Goal: Information Seeking & Learning: Learn about a topic

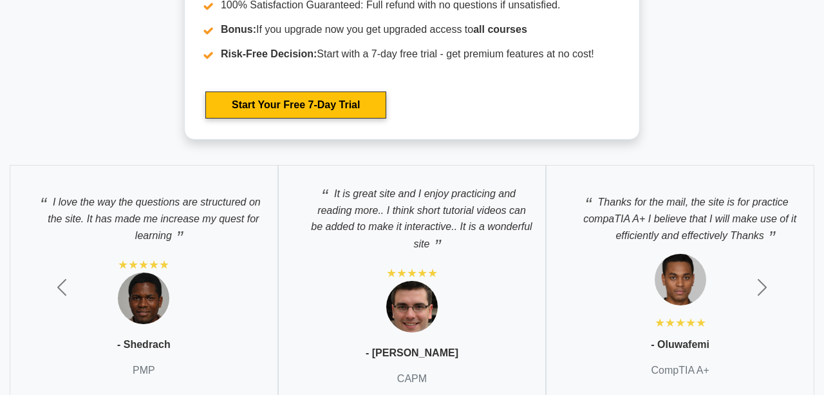
scroll to position [2359, 0]
click at [764, 278] on span "button" at bounding box center [762, 286] width 21 height 21
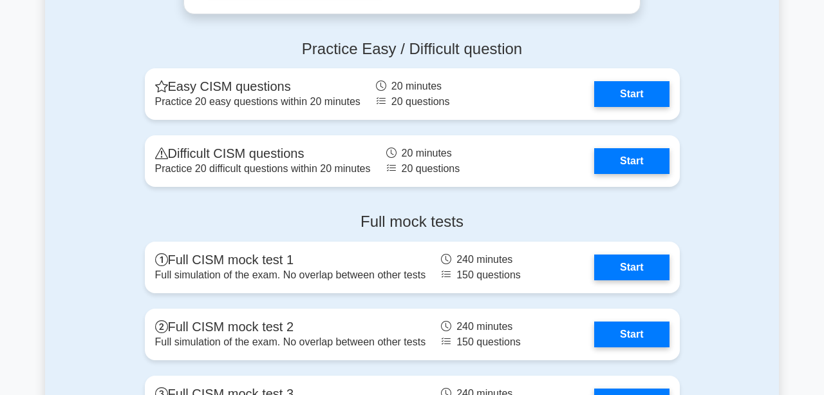
scroll to position [1563, 0]
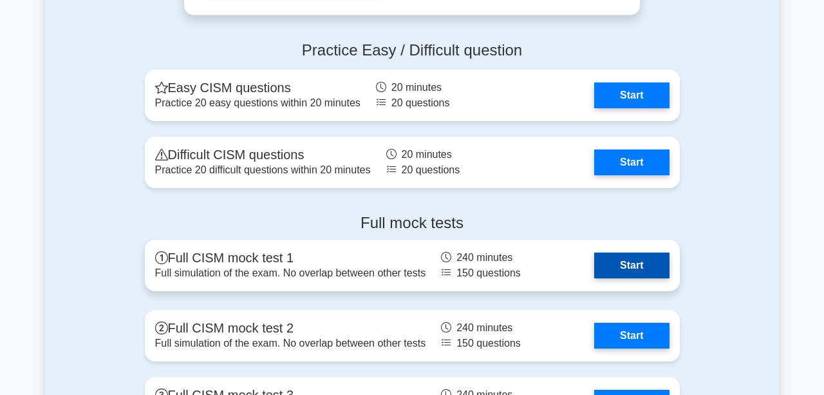
click at [634, 278] on link "Start" at bounding box center [631, 265] width 75 height 26
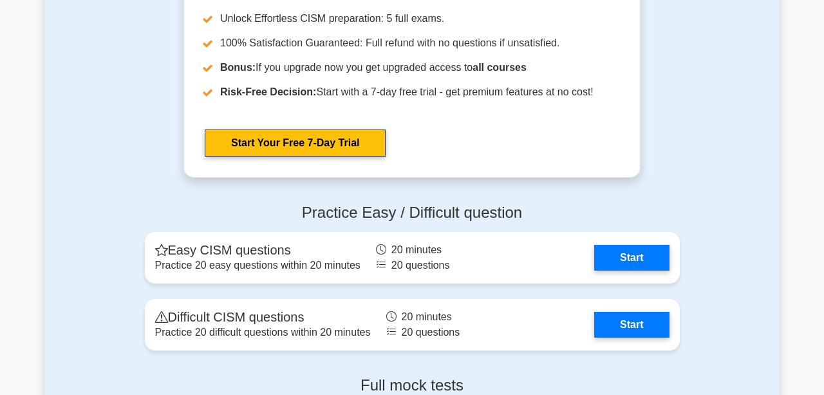
scroll to position [1402, 0]
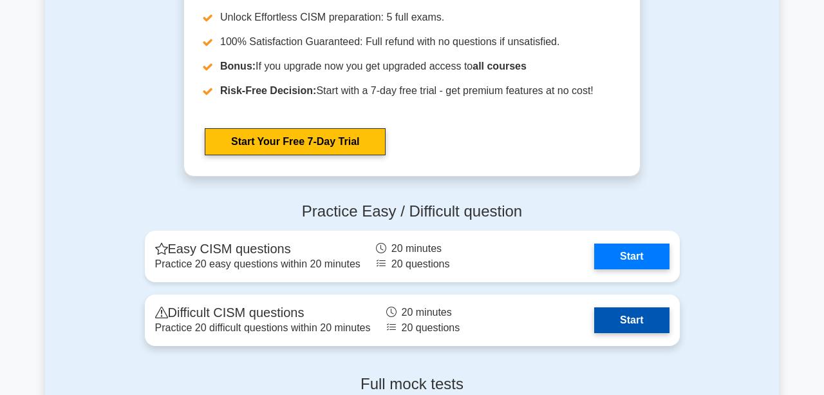
click at [649, 323] on link "Start" at bounding box center [631, 320] width 75 height 26
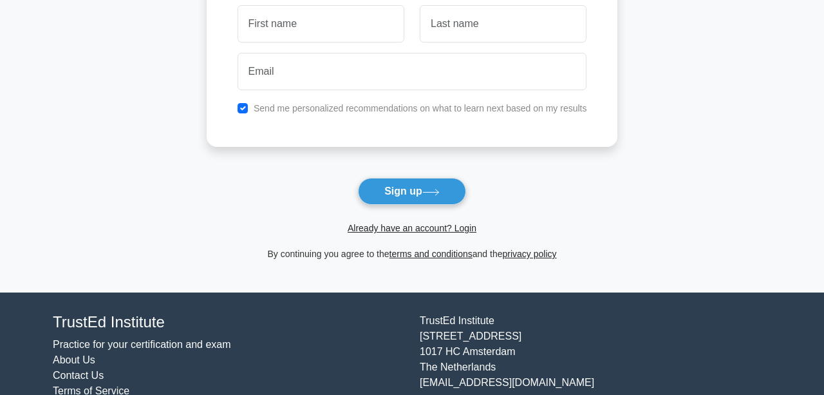
scroll to position [134, 0]
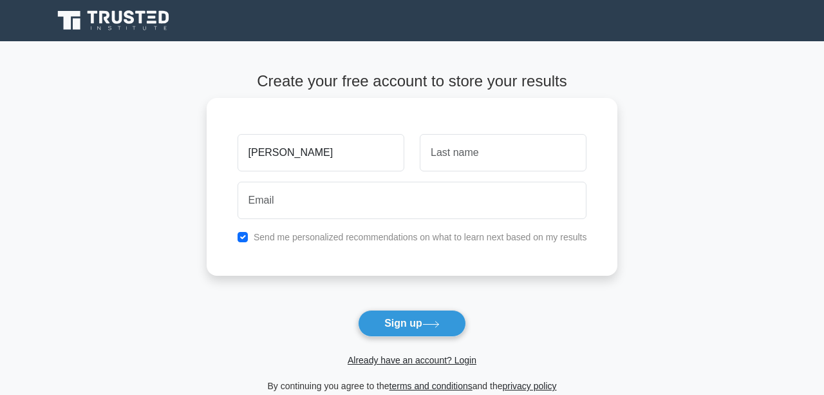
type input "[PERSON_NAME]"
click at [482, 155] on input "text" at bounding box center [503, 152] width 167 height 37
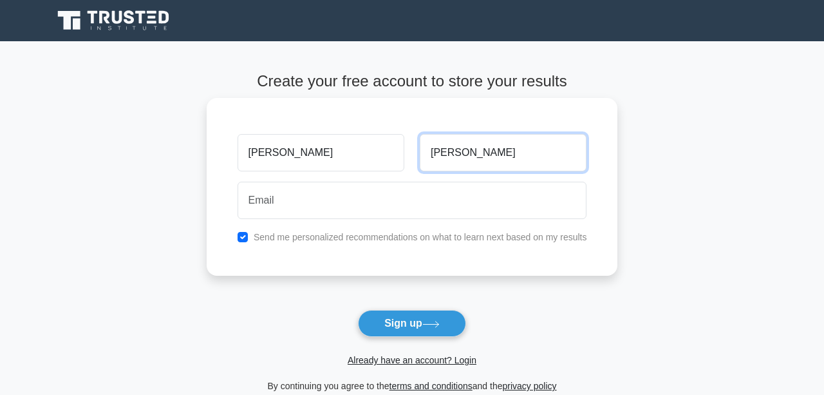
type input "nathanael"
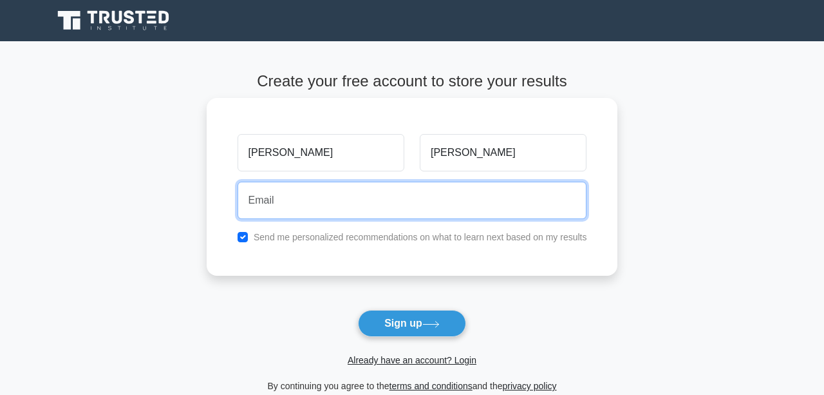
click at [419, 196] on input "email" at bounding box center [413, 200] width 350 height 37
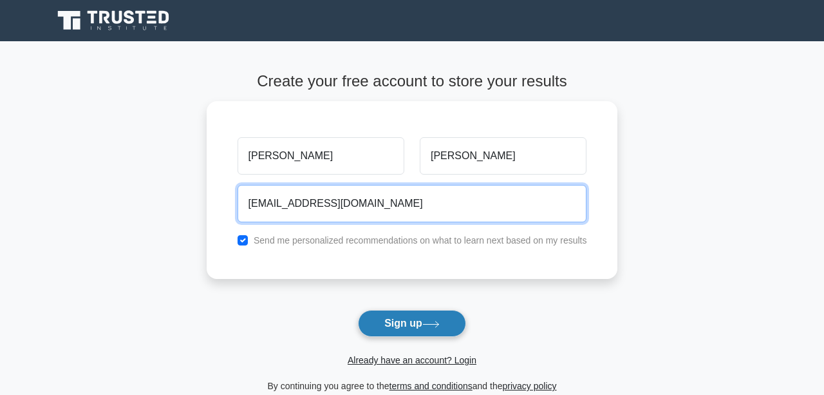
type input "laisserimani@gmail.com"
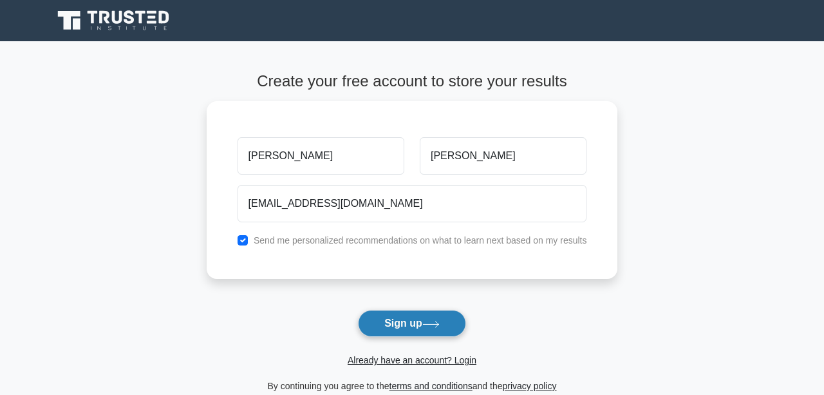
click at [437, 329] on button "Sign up" at bounding box center [412, 323] width 108 height 27
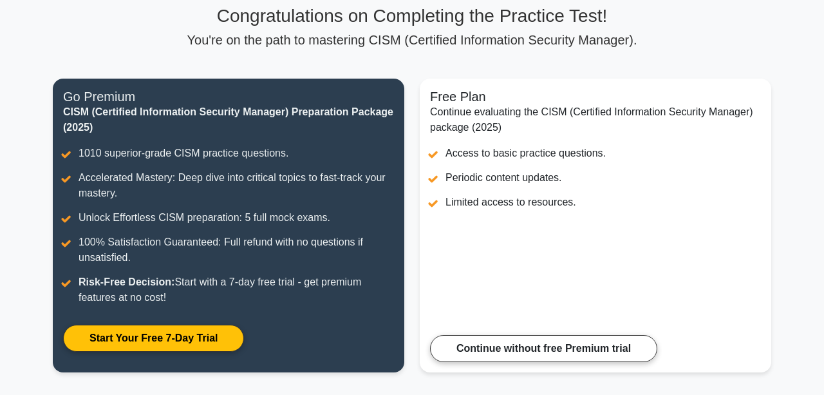
scroll to position [98, 0]
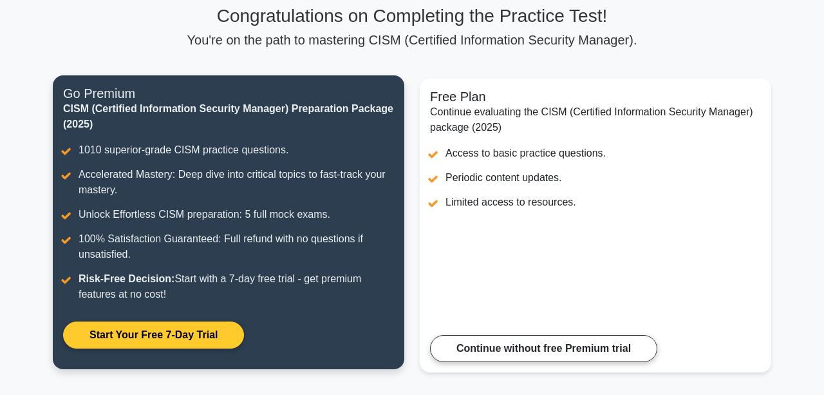
click at [213, 341] on link "Start Your Free 7-Day Trial" at bounding box center [153, 334] width 181 height 27
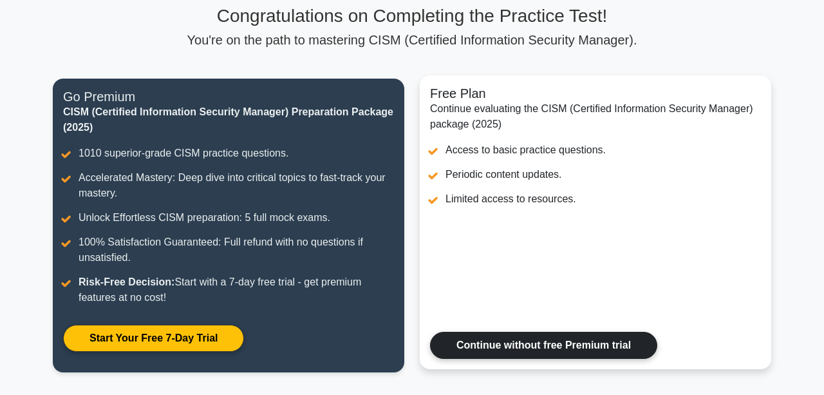
click at [599, 348] on link "Continue without free Premium trial" at bounding box center [543, 345] width 227 height 27
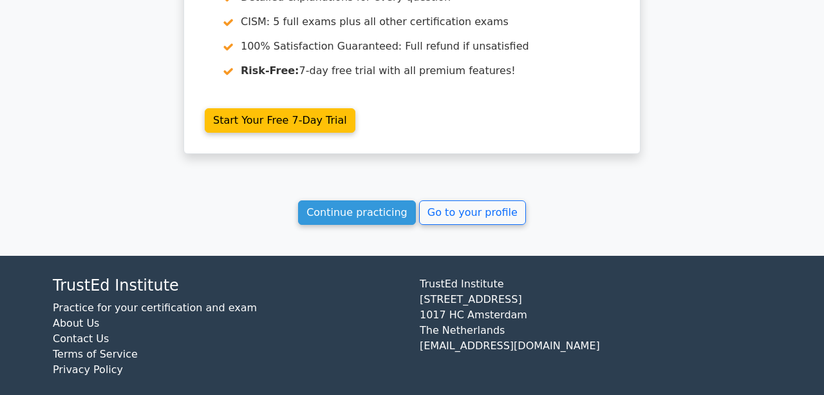
scroll to position [1296, 0]
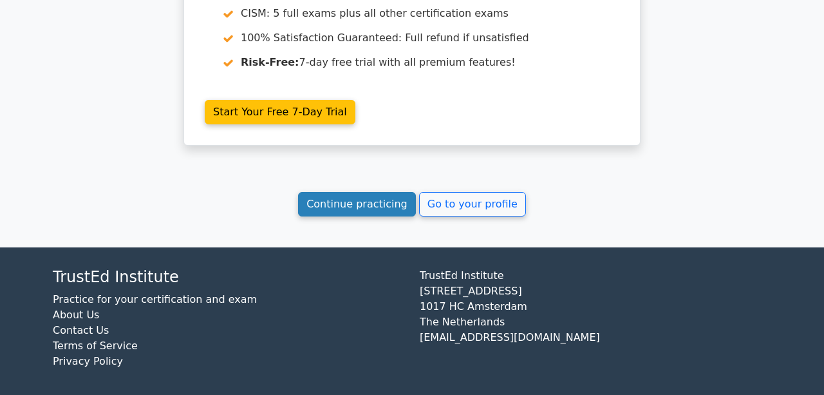
click at [365, 205] on link "Continue practicing" at bounding box center [357, 204] width 118 height 24
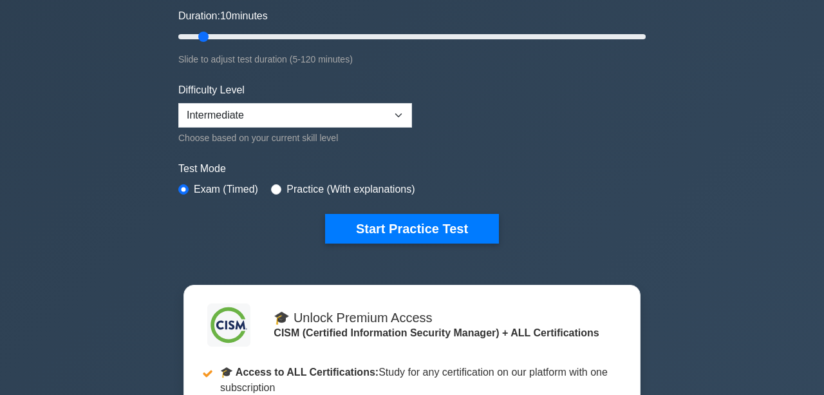
scroll to position [252, 0]
click at [387, 114] on select "Beginner Intermediate Expert" at bounding box center [295, 115] width 234 height 24
click option "Intermediate" at bounding box center [0, 0] width 0 height 0
click at [672, 285] on div ".clsa-1{fill:#f6f7f8;}.clsa-2{fill:#6bb345;}.clsa-3{fill:#1d2e5c;} CISM (Certif…" at bounding box center [412, 212] width 824 height 847
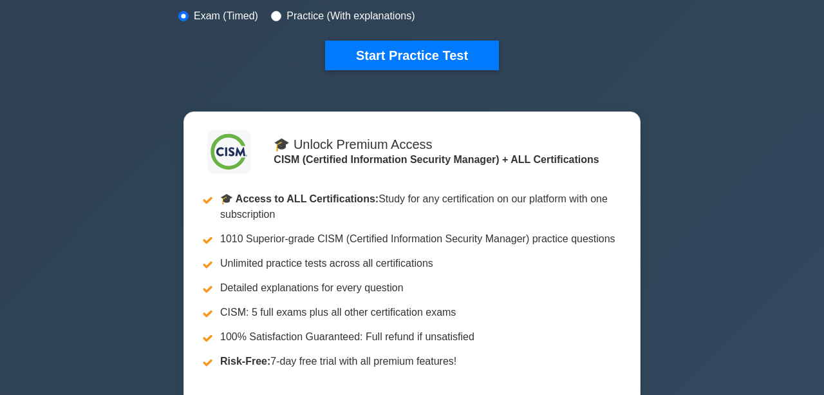
scroll to position [429, 0]
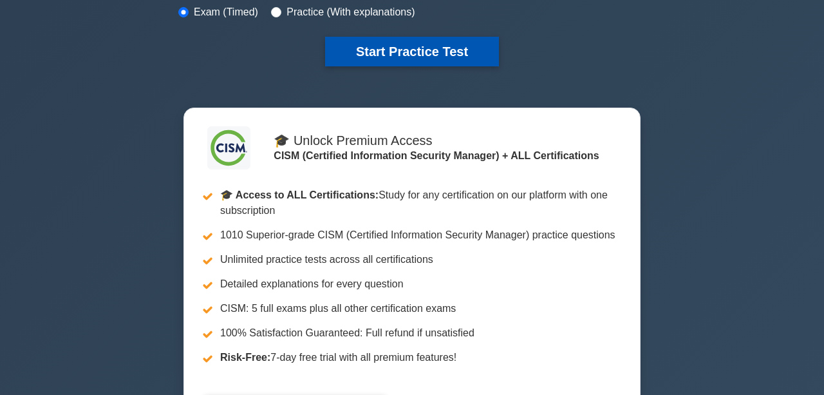
click at [463, 56] on button "Start Practice Test" at bounding box center [412, 52] width 174 height 30
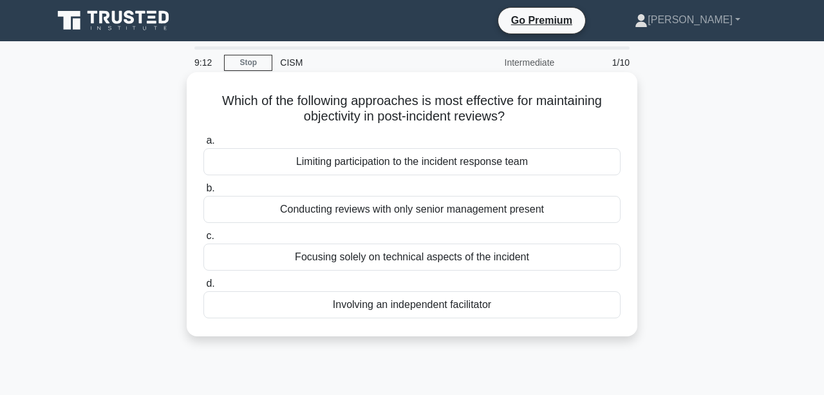
click at [561, 309] on div "Involving an independent facilitator" at bounding box center [411, 304] width 417 height 27
click at [203, 288] on input "d. Involving an independent facilitator" at bounding box center [203, 283] width 0 height 8
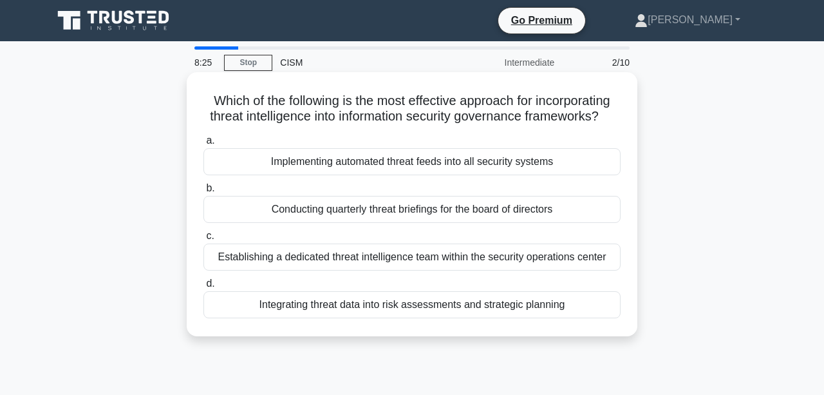
click at [566, 257] on div "Establishing a dedicated threat intelligence team within the security operation…" at bounding box center [411, 256] width 417 height 27
click at [203, 240] on input "c. Establishing a dedicated threat intelligence team within the security operat…" at bounding box center [203, 236] width 0 height 8
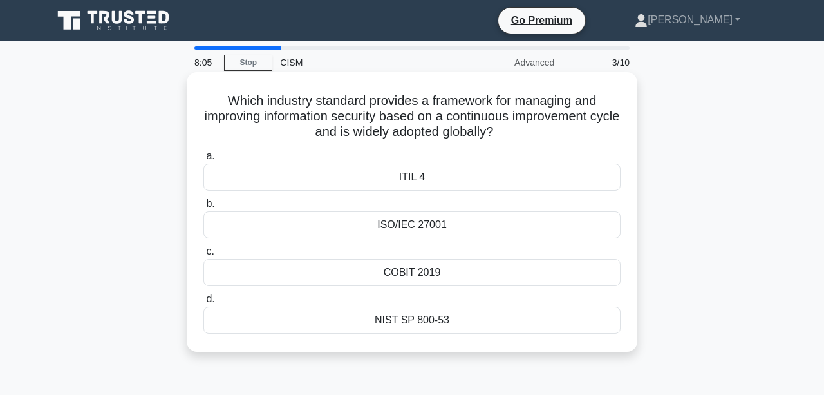
click at [526, 323] on div "NIST SP 800-53" at bounding box center [411, 319] width 417 height 27
click at [203, 303] on input "d. NIST SP 800-53" at bounding box center [203, 299] width 0 height 8
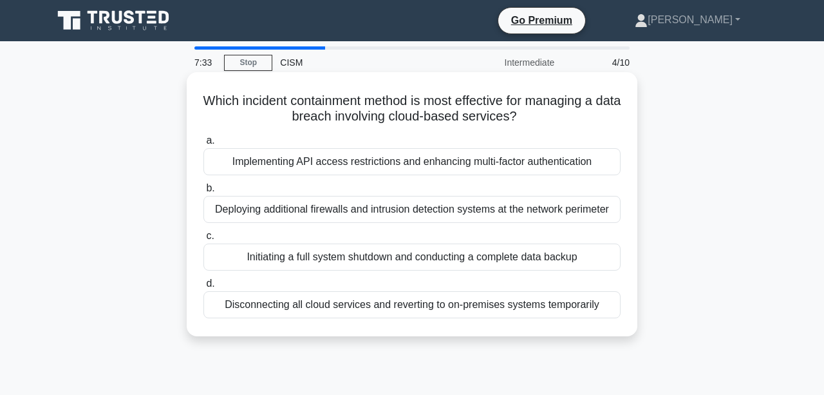
click at [568, 168] on div "Implementing API access restrictions and enhancing multi-factor authentication" at bounding box center [411, 161] width 417 height 27
click at [203, 145] on input "a. Implementing API access restrictions and enhancing multi-factor authenticati…" at bounding box center [203, 140] width 0 height 8
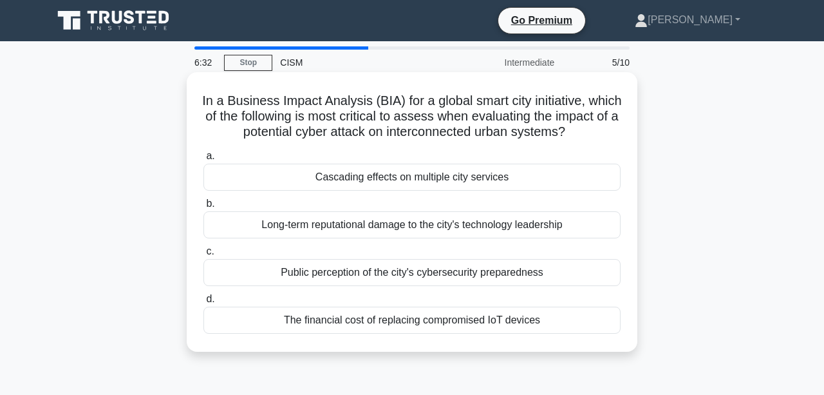
click at [585, 225] on div "Long-term reputational damage to the city's technology leadership" at bounding box center [411, 224] width 417 height 27
click at [203, 208] on input "b. Long-term reputational damage to the city's technology leadership" at bounding box center [203, 204] width 0 height 8
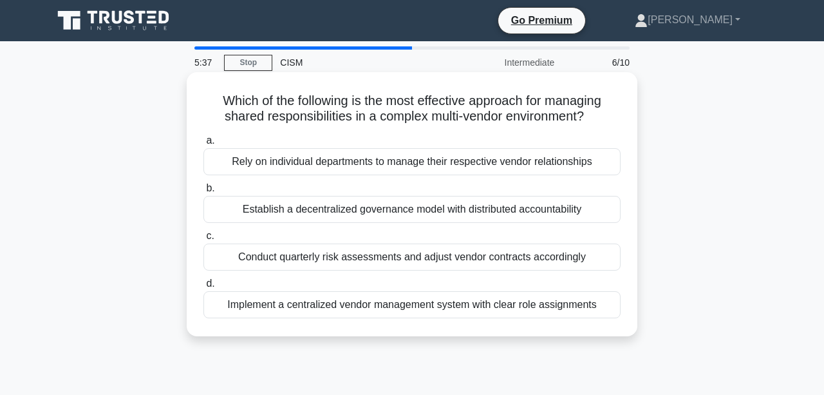
click at [575, 227] on div "a. Rely on individual departments to manage their respective vendor relationshi…" at bounding box center [412, 225] width 433 height 191
click at [554, 231] on label "c. Conduct quarterly risk assessments and adjust vendor contracts accordingly" at bounding box center [411, 249] width 417 height 42
click at [203, 232] on input "c. Conduct quarterly risk assessments and adjust vendor contracts accordingly" at bounding box center [203, 236] width 0 height 8
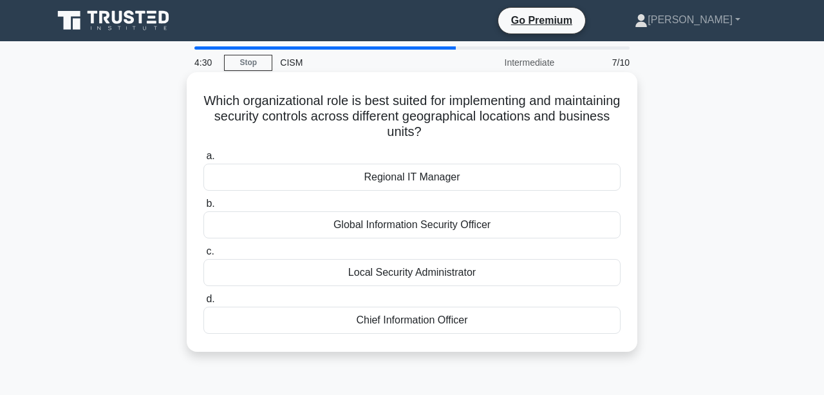
click at [523, 316] on div "Chief Information Officer" at bounding box center [411, 319] width 417 height 27
click at [203, 303] on input "d. Chief Information Officer" at bounding box center [203, 299] width 0 height 8
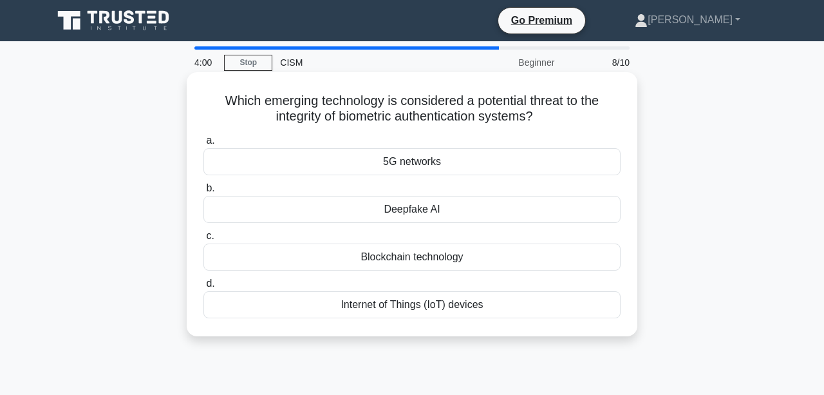
click at [565, 209] on div "Deepfake AI" at bounding box center [411, 209] width 417 height 27
click at [203, 193] on input "b. Deepfake AI" at bounding box center [203, 188] width 0 height 8
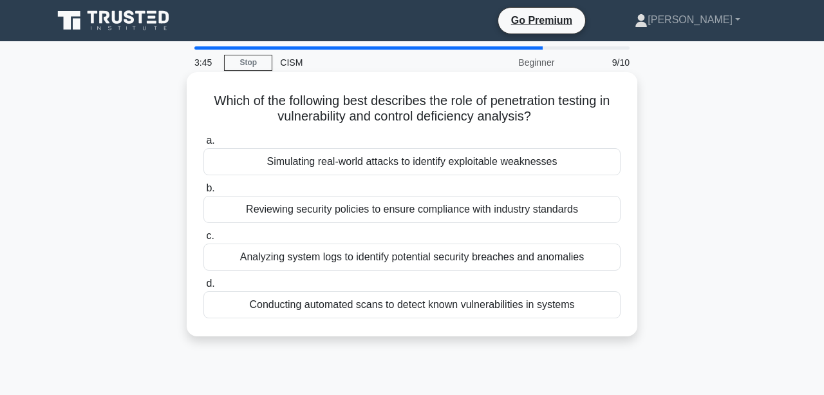
click at [546, 173] on div "Simulating real-world attacks to identify exploitable weaknesses" at bounding box center [411, 161] width 417 height 27
click at [203, 145] on input "a. Simulating real-world attacks to identify exploitable weaknesses" at bounding box center [203, 140] width 0 height 8
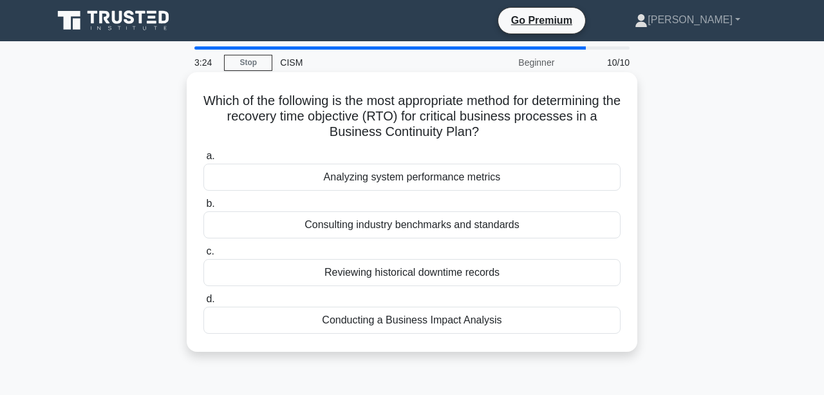
click at [539, 320] on div "Conducting a Business Impact Analysis" at bounding box center [411, 319] width 417 height 27
click at [203, 303] on input "d. Conducting a Business Impact Analysis" at bounding box center [203, 299] width 0 height 8
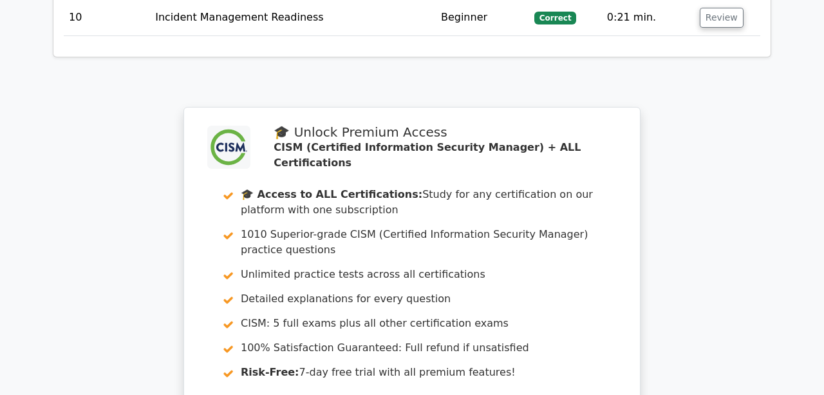
scroll to position [2198, 0]
